Goal: Information Seeking & Learning: Find specific fact

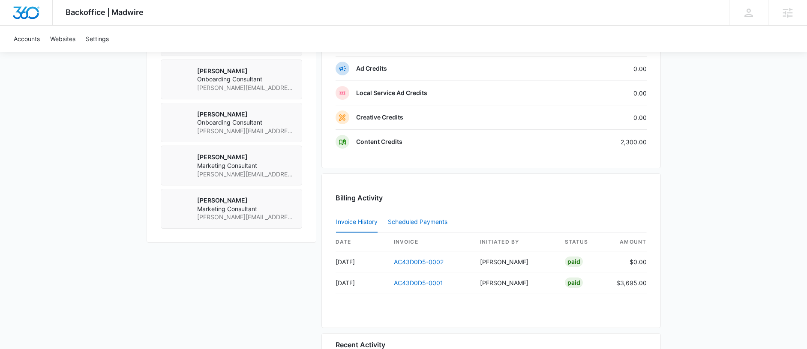
scroll to position [681, 0]
click at [426, 262] on link "AC43D0D5-0002" at bounding box center [419, 261] width 50 height 7
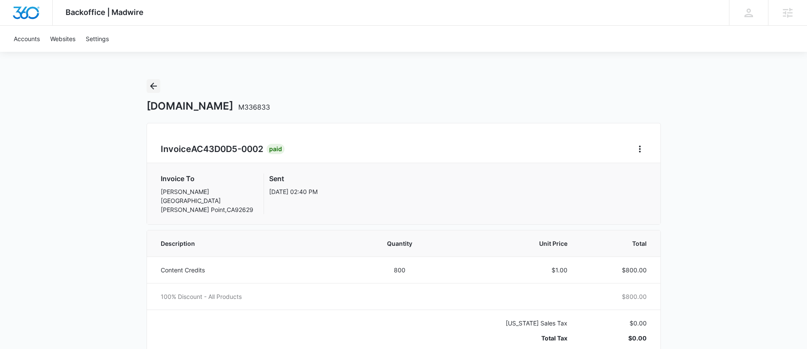
click at [156, 89] on icon "Back" at bounding box center [153, 86] width 10 height 10
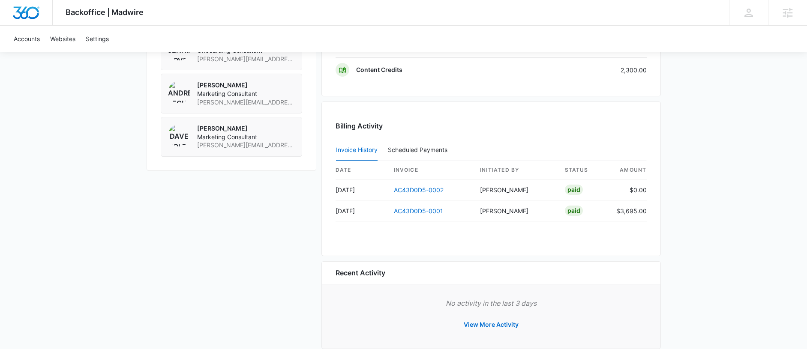
scroll to position [769, 0]
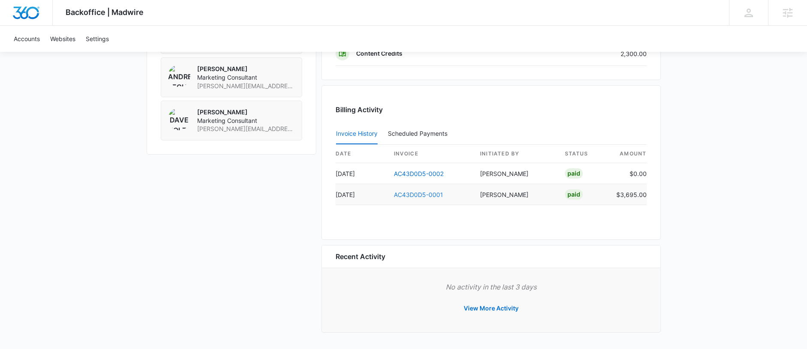
click at [410, 194] on link "AC43D0D5-0001" at bounding box center [418, 194] width 49 height 7
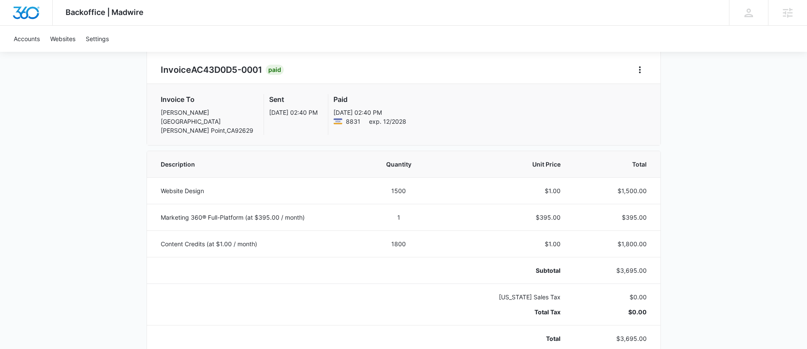
scroll to position [88, 0]
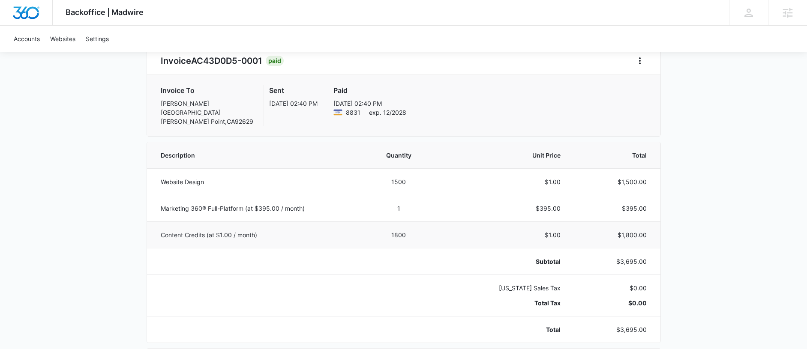
click at [637, 241] on td "$1,800.00" at bounding box center [615, 235] width 89 height 27
copy p "$1,800.00"
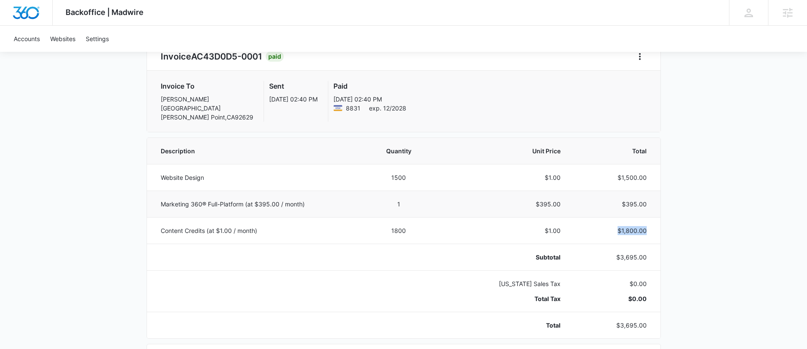
scroll to position [98, 0]
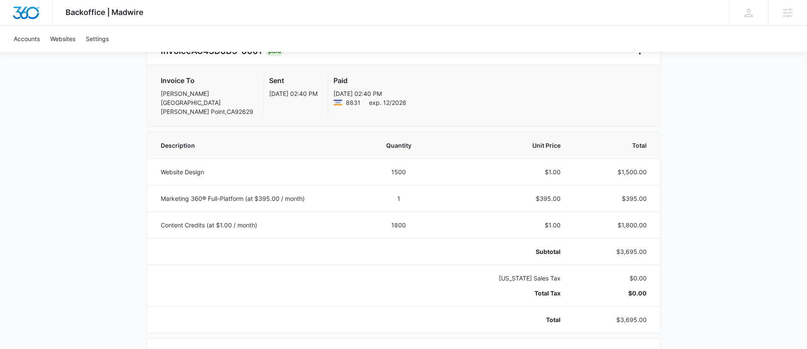
click at [741, 185] on div "Backoffice | Madwire Apps Settings AL Ally LeCause ally.lecause@madwire.com My …" at bounding box center [403, 336] width 807 height 868
